Goal: Obtain resource: Download file/media

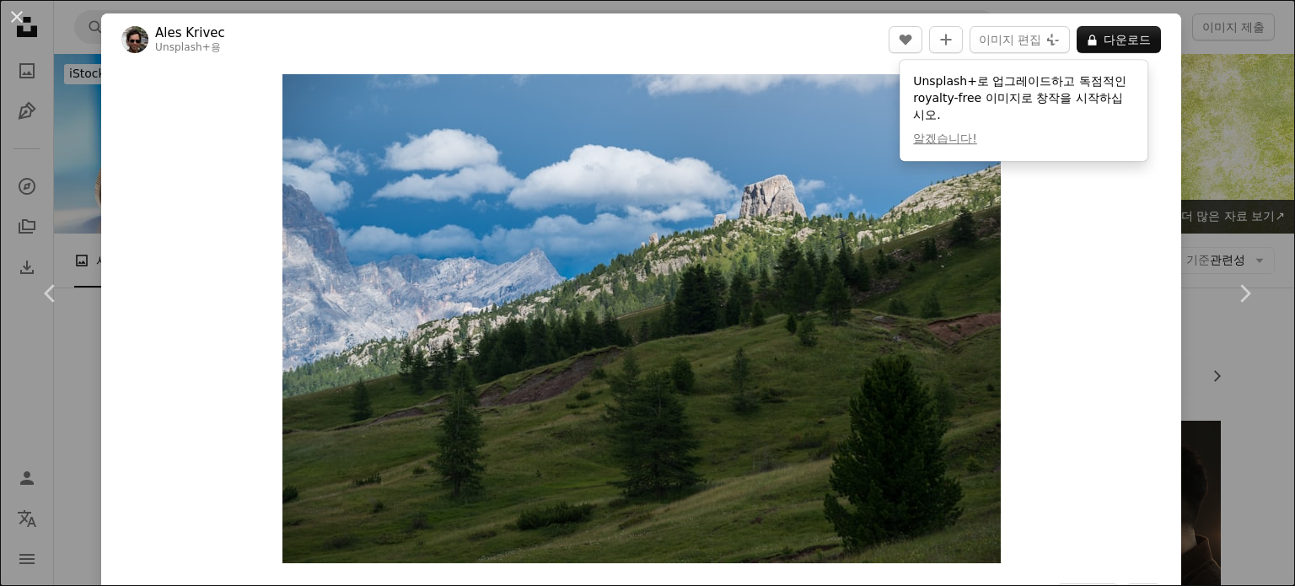
scroll to position [3726, 0]
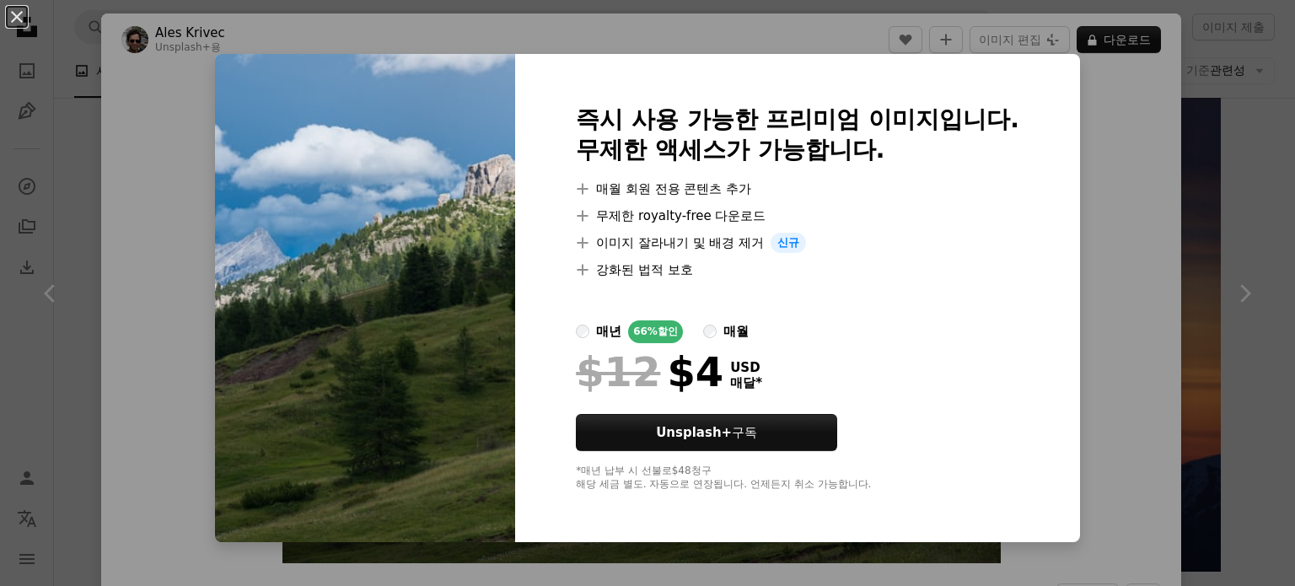
click at [1157, 202] on div "An X shape 즉시 사용 가능한 프리미엄 이미지입니다. 무제한 액세스가 가능합니다. A plus sign 매월 회원 전용 콘텐츠 추가 A…" at bounding box center [647, 293] width 1295 height 586
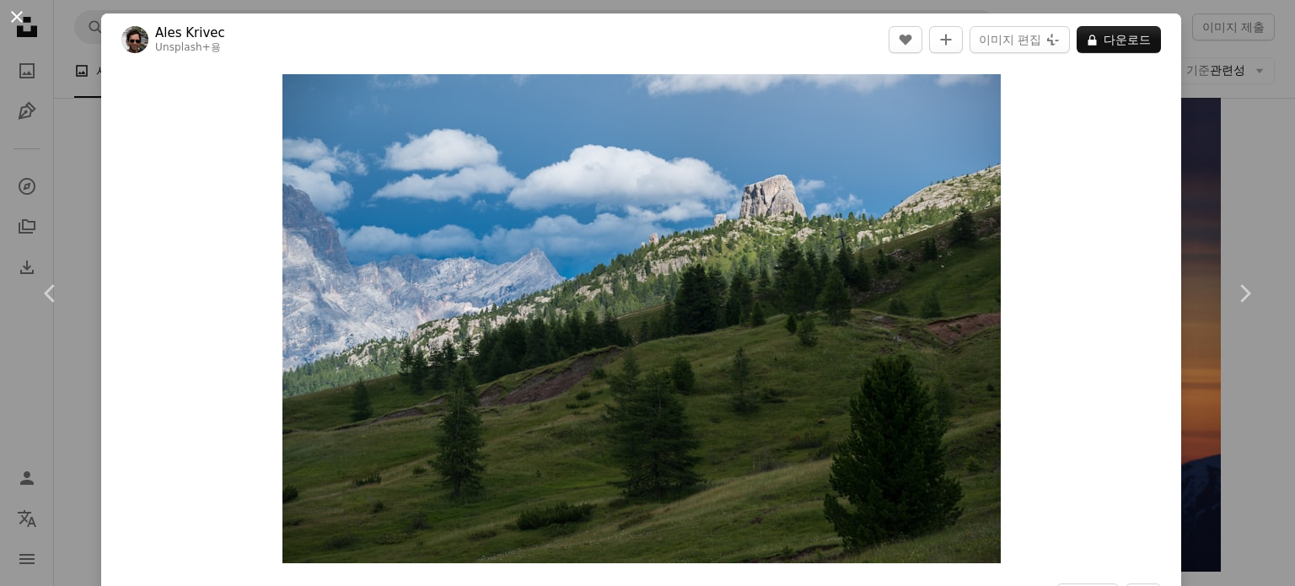
click at [11, 23] on button "An X shape" at bounding box center [17, 17] width 20 height 20
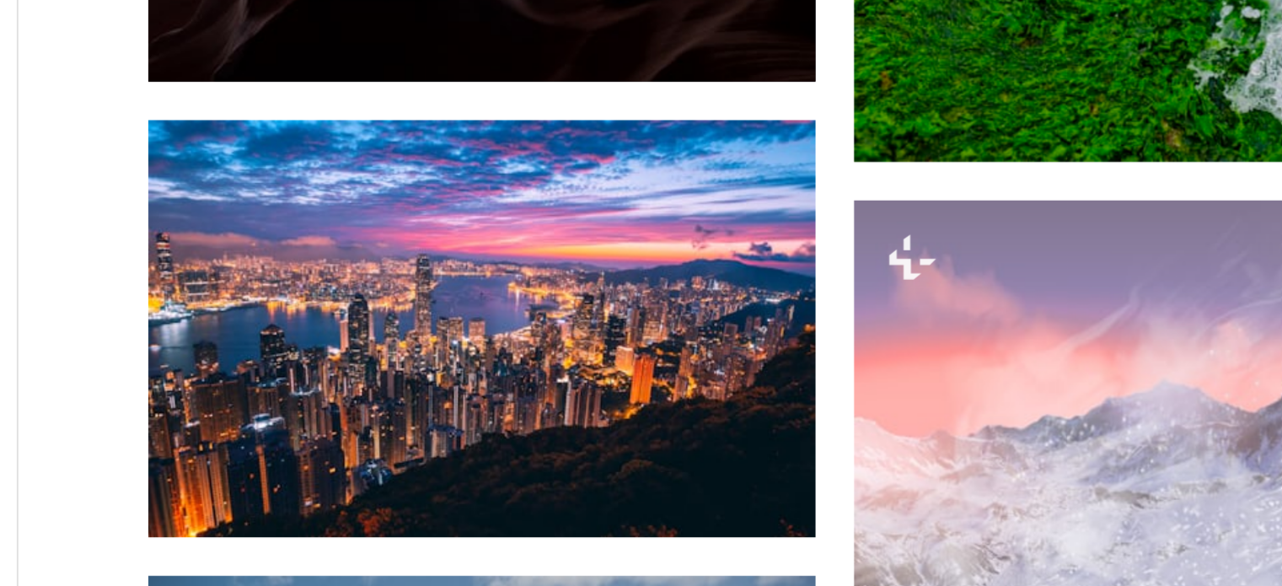
scroll to position [3447, 0]
